Goal: Information Seeking & Learning: Learn about a topic

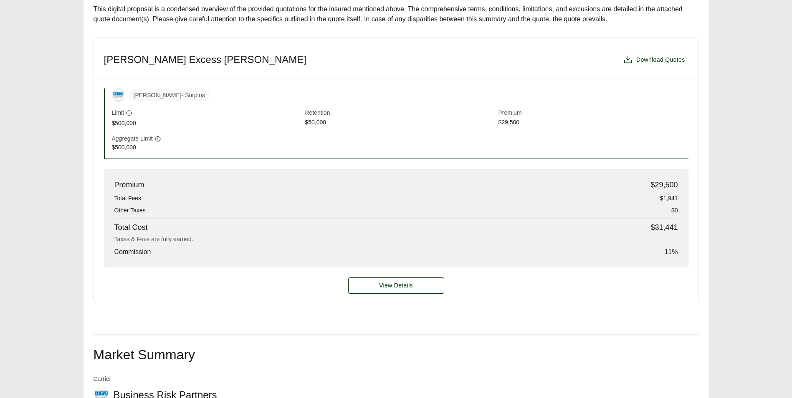
scroll to position [209, 0]
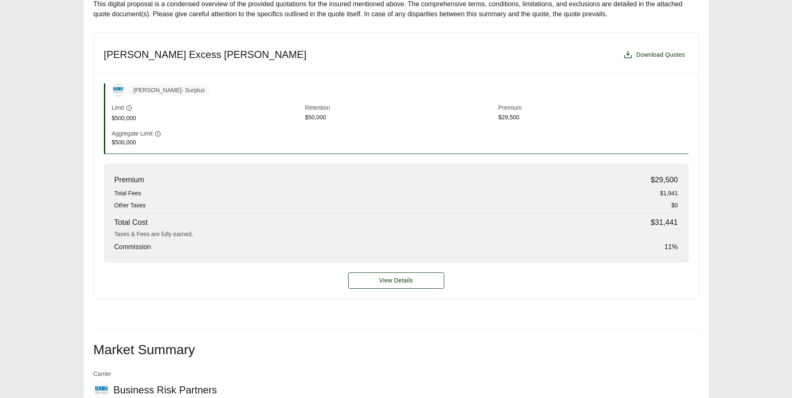
click at [660, 182] on span "$29,500" at bounding box center [663, 180] width 27 height 11
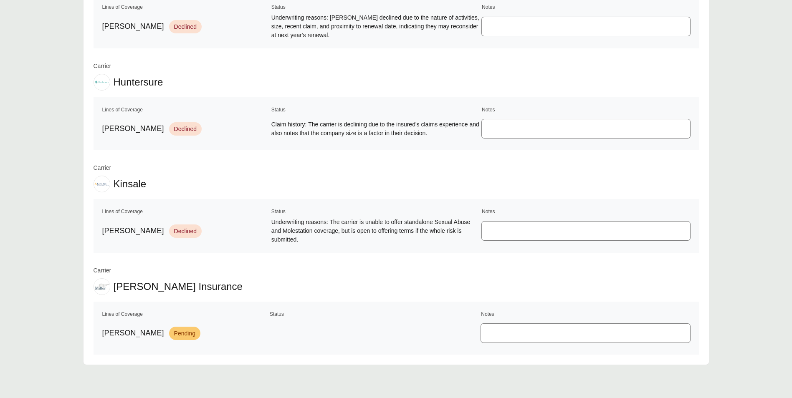
scroll to position [730, 0]
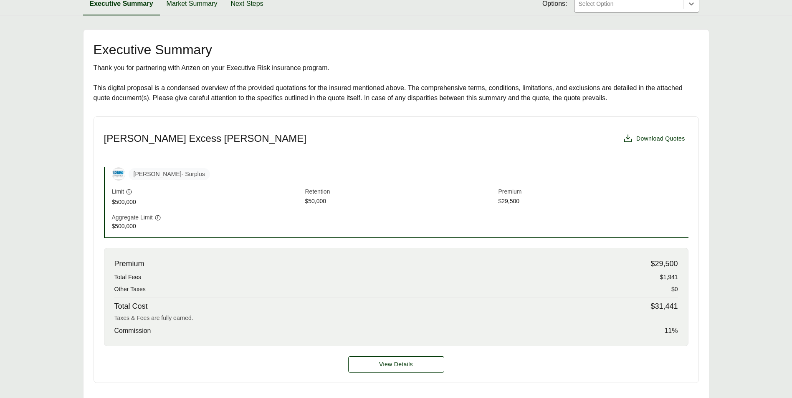
scroll to position [125, 0]
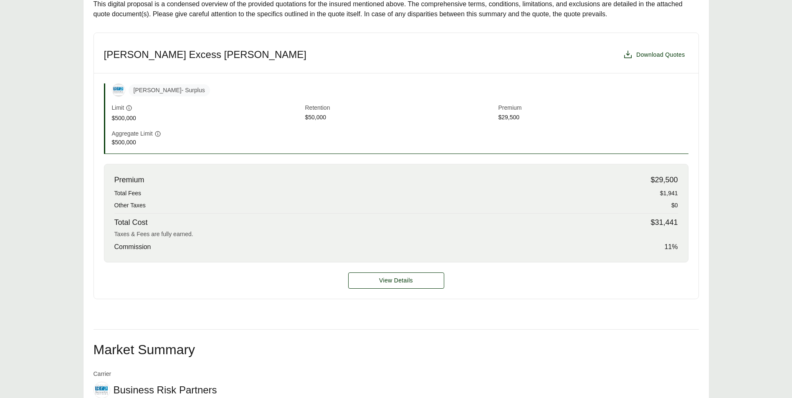
scroll to position [292, 0]
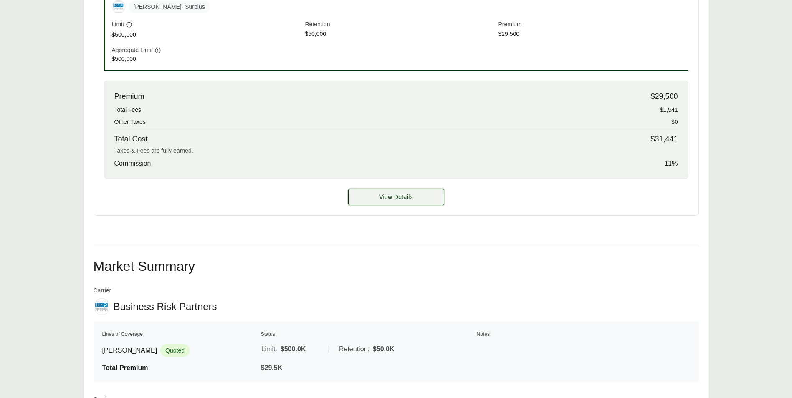
click at [408, 190] on button "View Details" at bounding box center [396, 197] width 96 height 16
click at [402, 192] on button "View Details" at bounding box center [396, 197] width 96 height 16
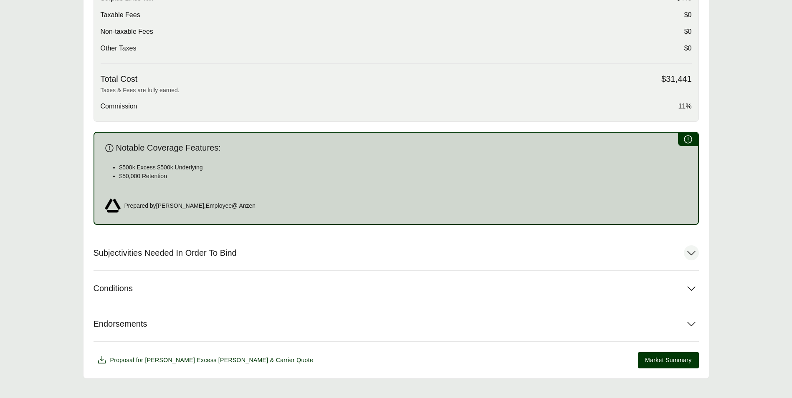
scroll to position [374, 0]
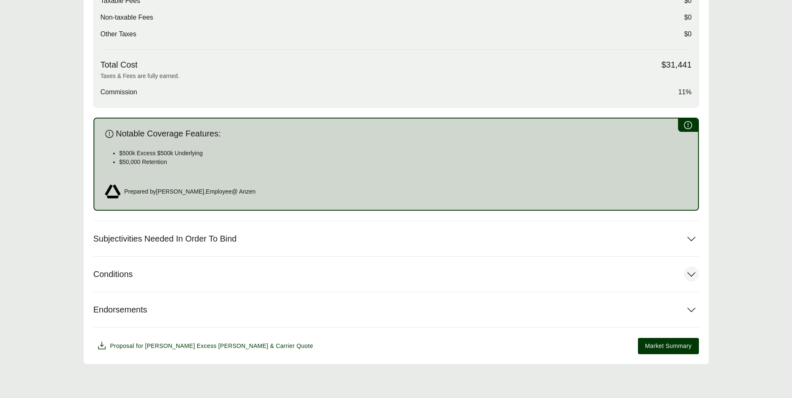
click at [688, 275] on icon at bounding box center [691, 274] width 15 height 15
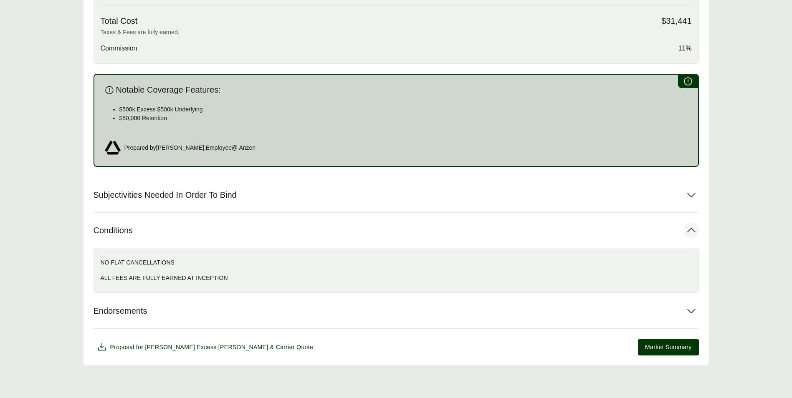
scroll to position [420, 0]
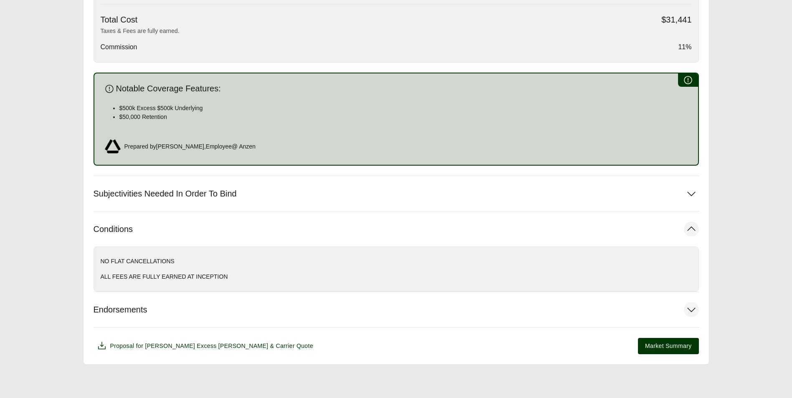
click at [689, 309] on icon at bounding box center [691, 309] width 15 height 15
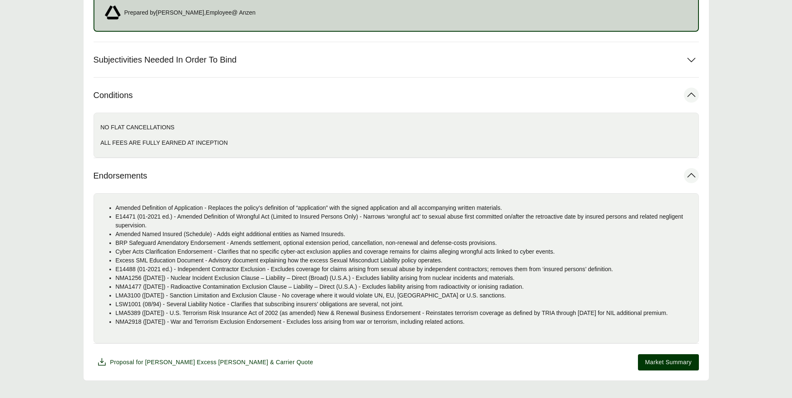
scroll to position [579, 0]
